Goal: Task Accomplishment & Management: Use online tool/utility

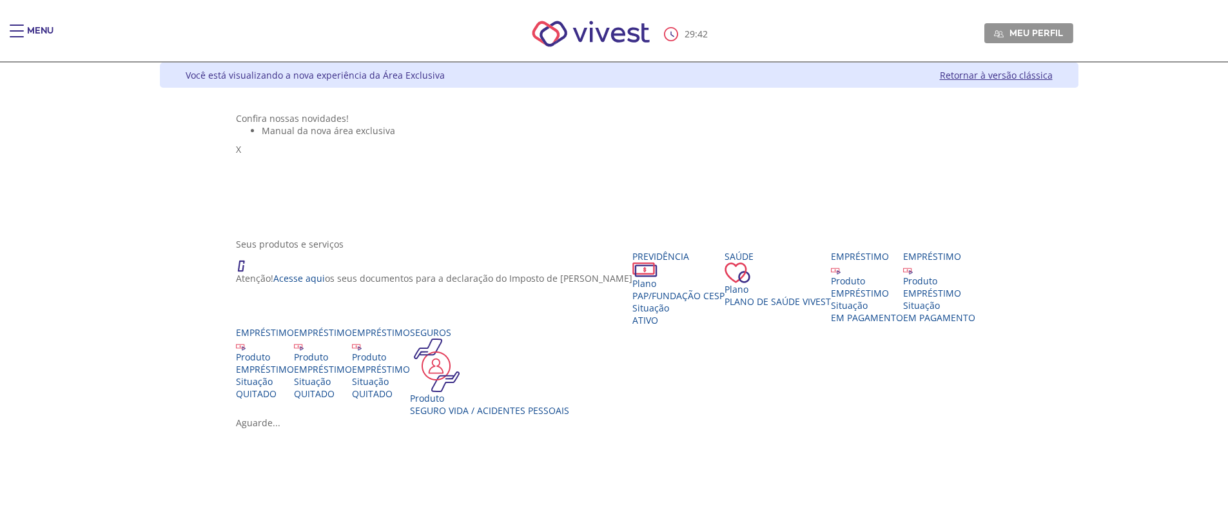
drag, startPoint x: 0, startPoint y: 0, endPoint x: 397, endPoint y: 224, distance: 455.9
click at [397, 137] on ul "Manual da nova área exclusiva" at bounding box center [619, 130] width 766 height 12
click at [18, 35] on div "Main header" at bounding box center [17, 38] width 14 height 26
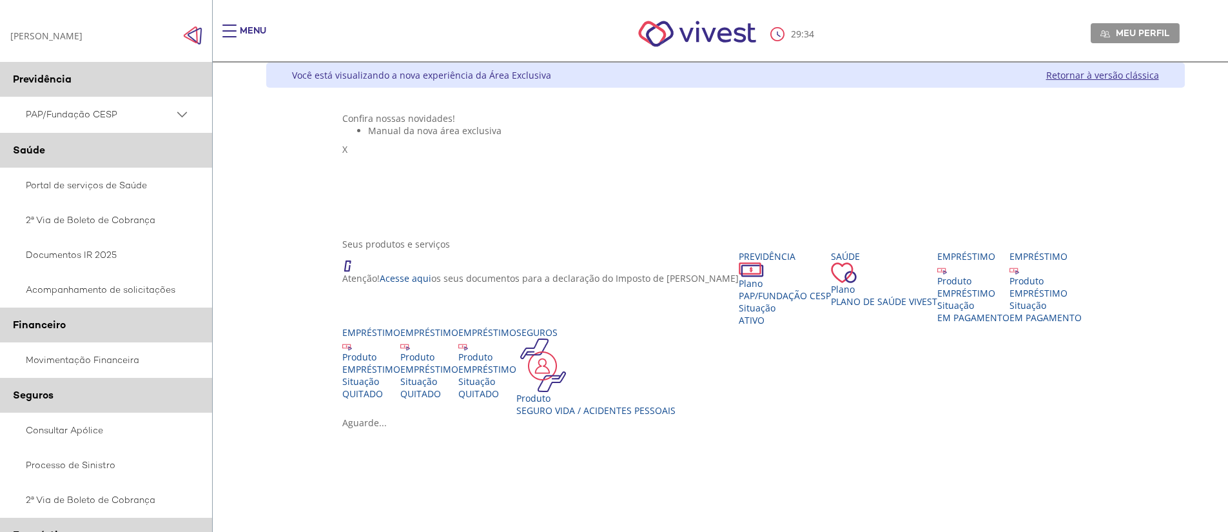
scroll to position [195, 0]
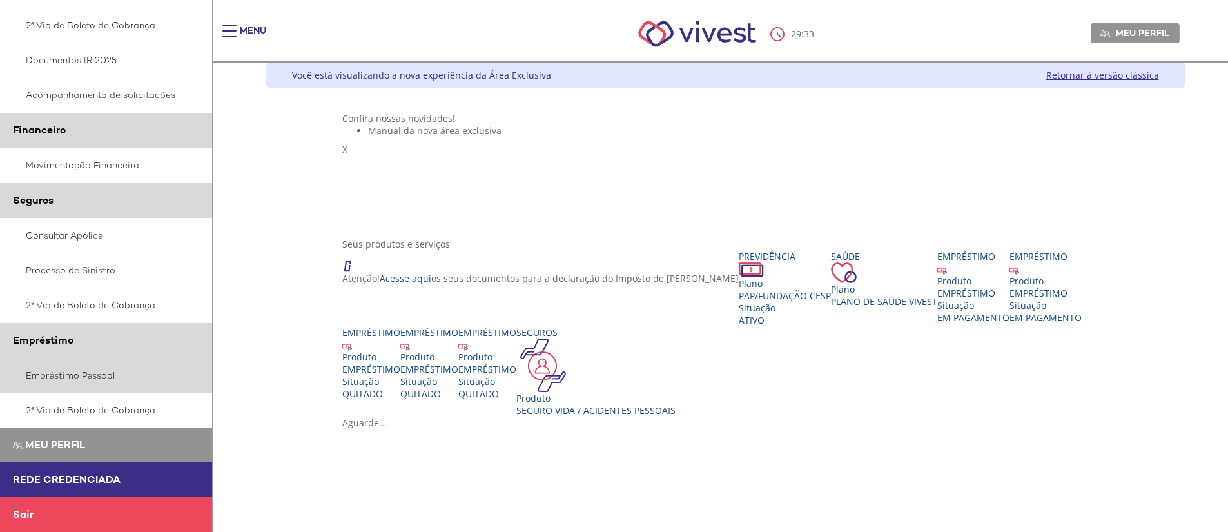
click at [86, 380] on link "Empréstimo Pessoal" at bounding box center [106, 375] width 213 height 35
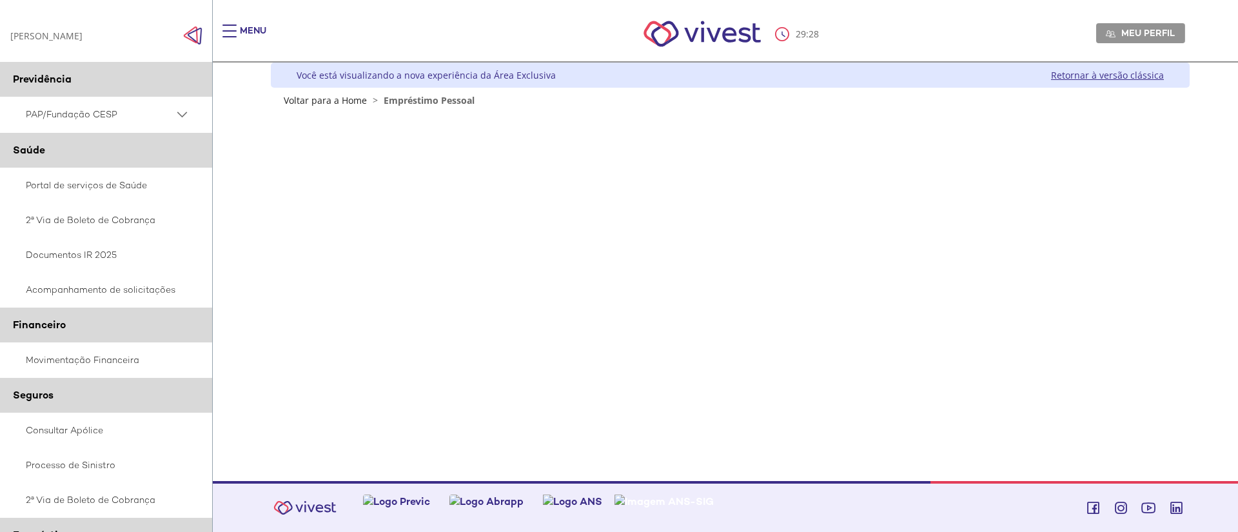
click at [839, 21] on div "29 : 28 Meu perfil Alterar Senha Sair" at bounding box center [725, 33] width 919 height 55
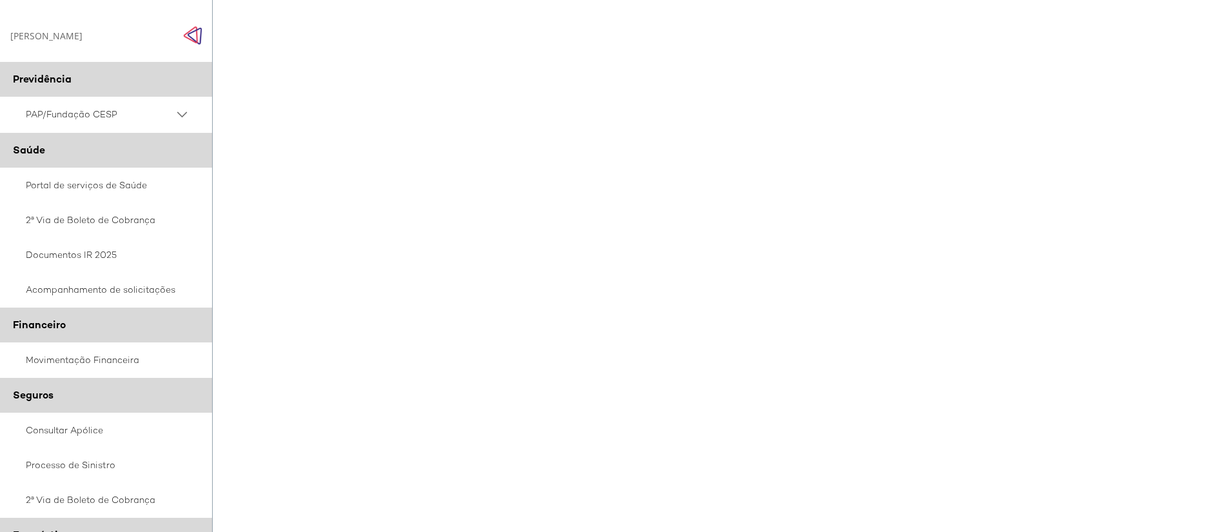
scroll to position [39, 0]
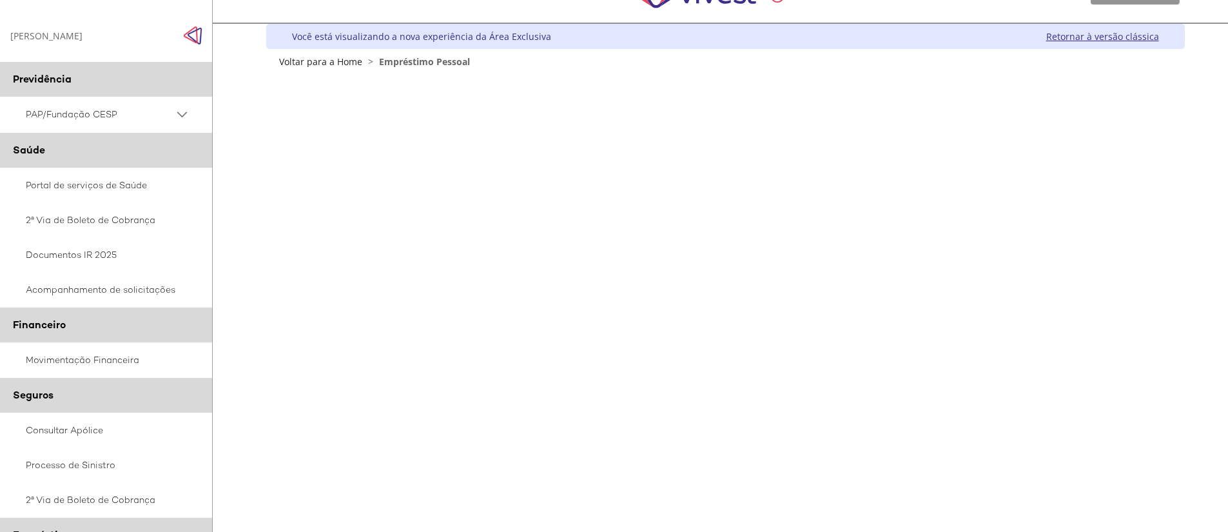
click at [1163, 359] on div "Z7_0HDA14K041L1706374JTHR30P6 Empréstimos - Phoenix Finne Menu de ação do compo…" at bounding box center [725, 346] width 919 height 557
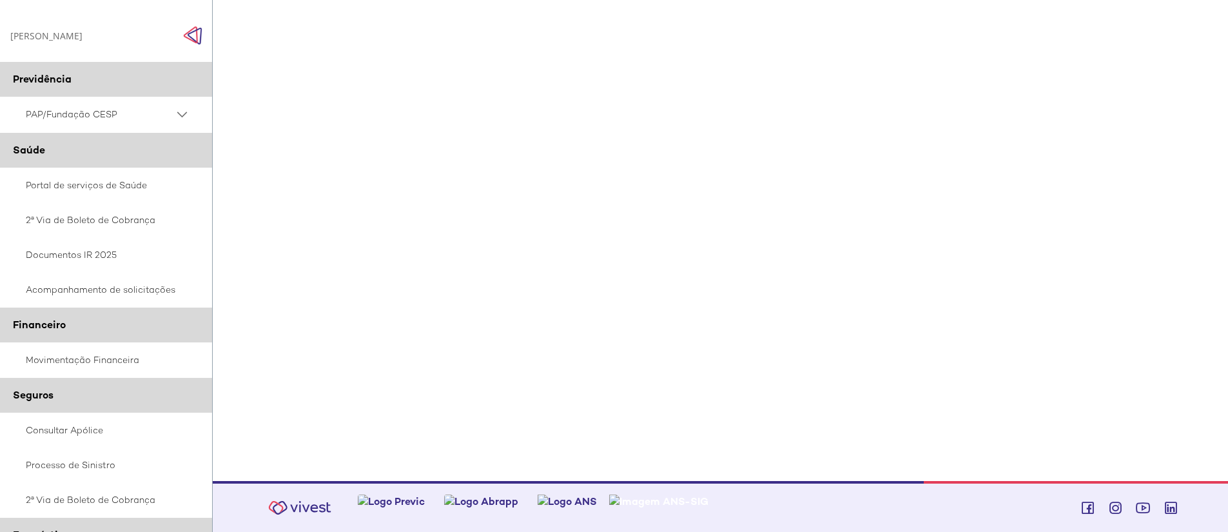
click at [1164, 315] on div "Z7_0HDA14K041L1706374JTHR30P6 Empréstimos - Phoenix Finne Menu de ação do compo…" at bounding box center [725, 203] width 919 height 557
